Goal: Task Accomplishment & Management: Use online tool/utility

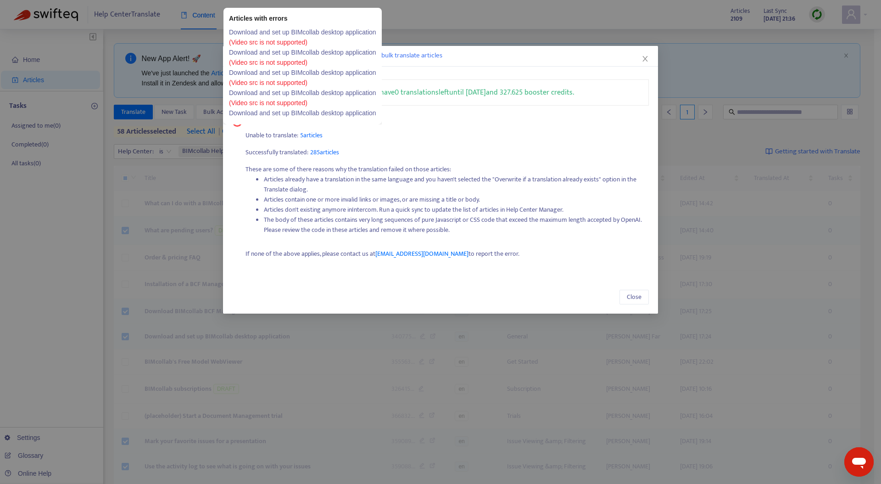
click at [308, 134] on span "5 articles" at bounding box center [311, 135] width 22 height 11
click at [314, 135] on span "5 articles" at bounding box center [311, 135] width 22 height 11
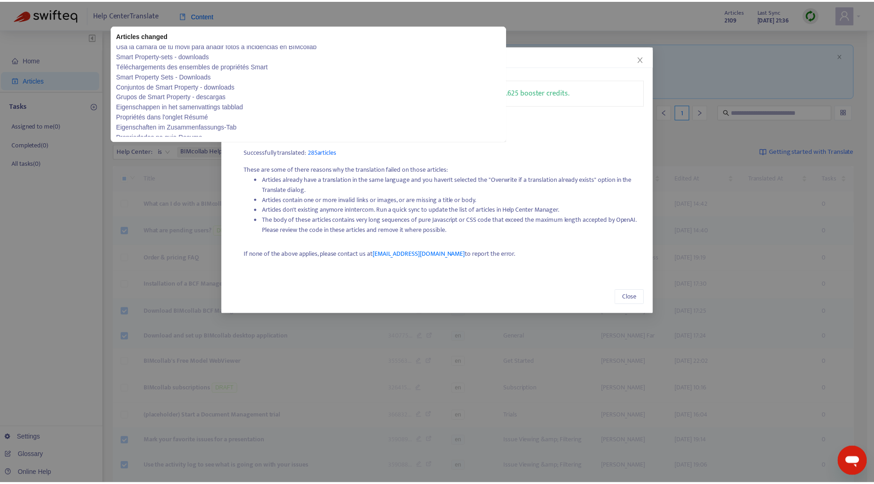
scroll to position [451, 0]
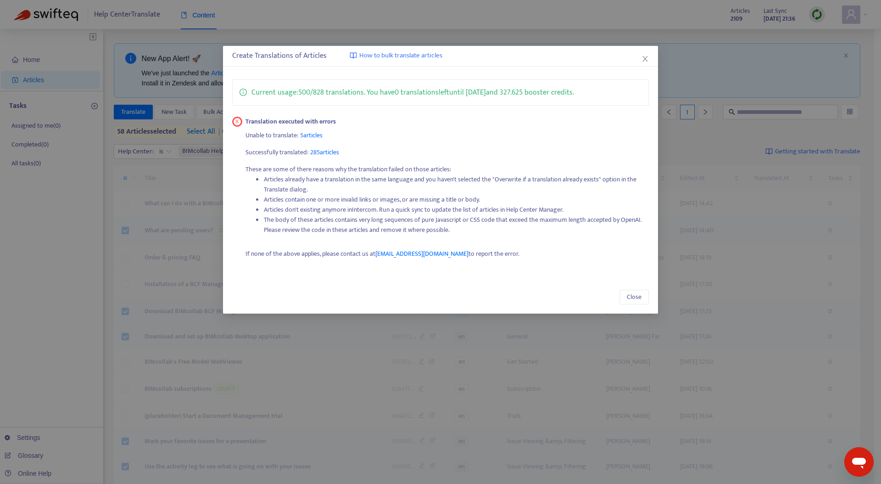
click at [444, 207] on li "Articles don't existing anymore in Intercom . Run a quick sync to update the li…" at bounding box center [456, 210] width 385 height 10
click at [643, 297] on button "Close" at bounding box center [633, 296] width 29 height 15
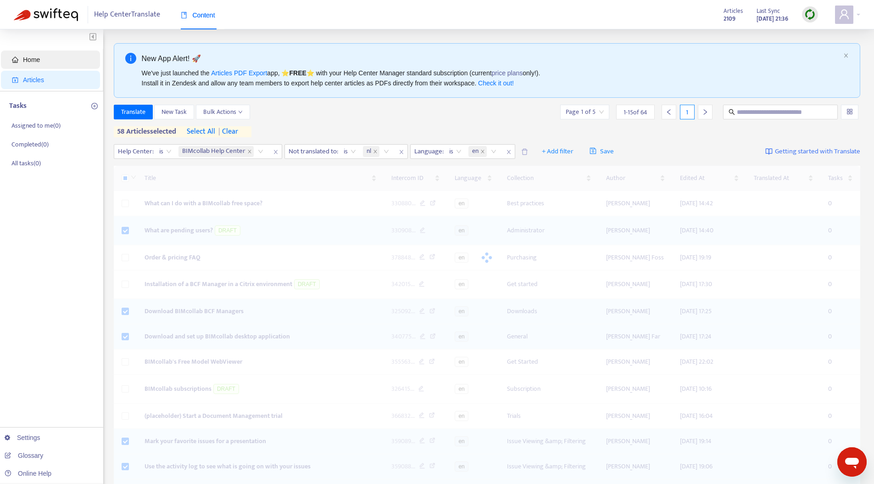
click at [54, 57] on span "Home" at bounding box center [52, 59] width 81 height 18
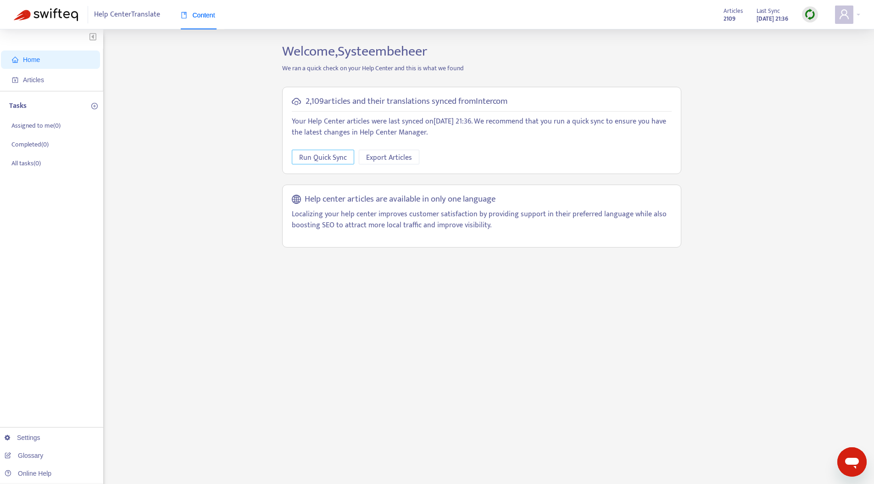
click at [321, 160] on span "Run Quick Sync" at bounding box center [323, 157] width 48 height 11
